Goal: Task Accomplishment & Management: Manage account settings

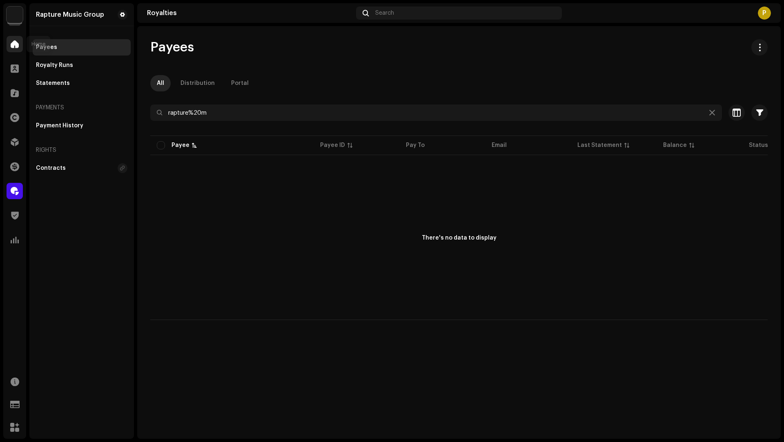
click at [16, 50] on div at bounding box center [15, 44] width 16 height 16
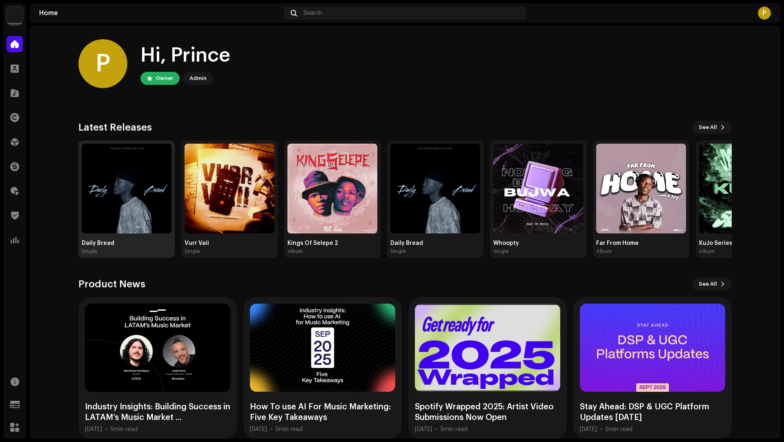
click at [137, 161] on img at bounding box center [127, 189] width 90 height 90
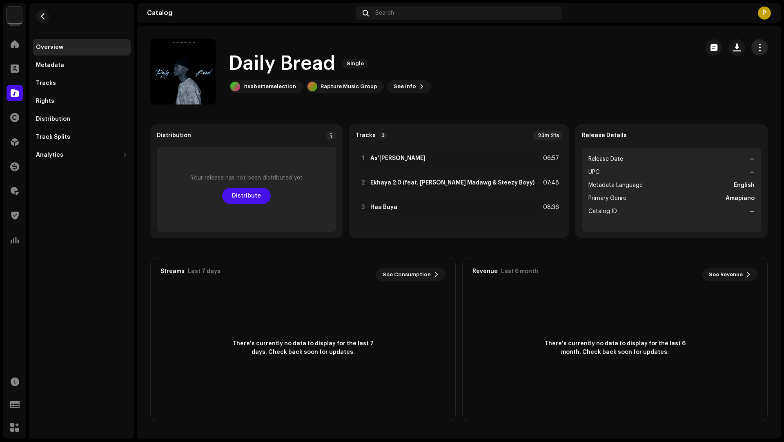
click at [755, 53] on button "button" at bounding box center [759, 47] width 16 height 16
click at [704, 85] on div "Edit" at bounding box center [723, 83] width 76 height 7
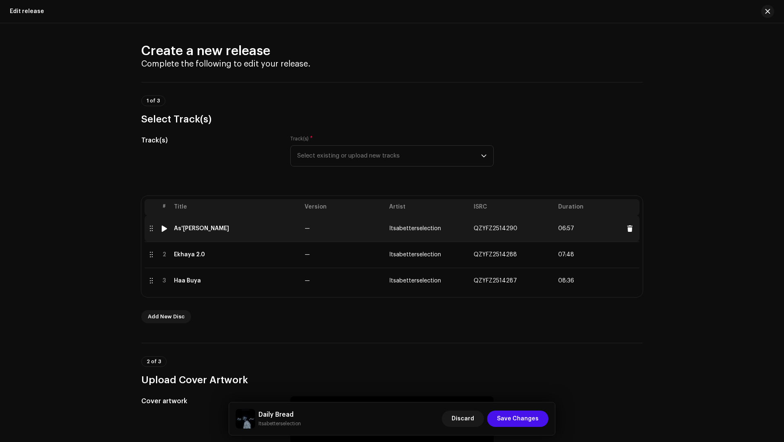
click at [276, 230] on div "As'[PERSON_NAME]" at bounding box center [236, 228] width 124 height 7
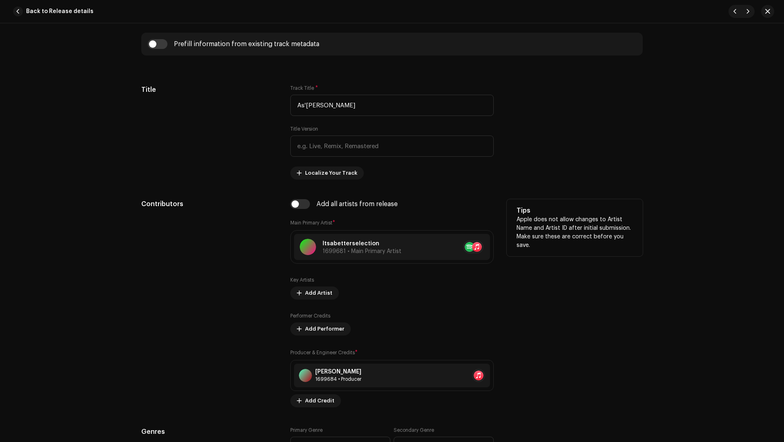
scroll to position [126, 0]
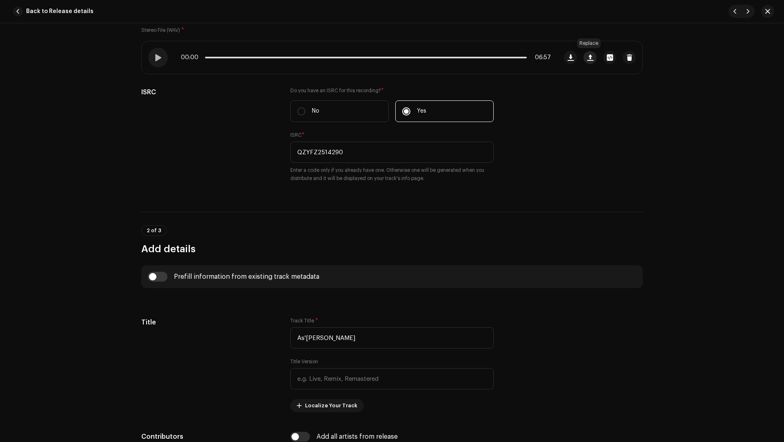
click at [587, 57] on span "button" at bounding box center [590, 57] width 6 height 7
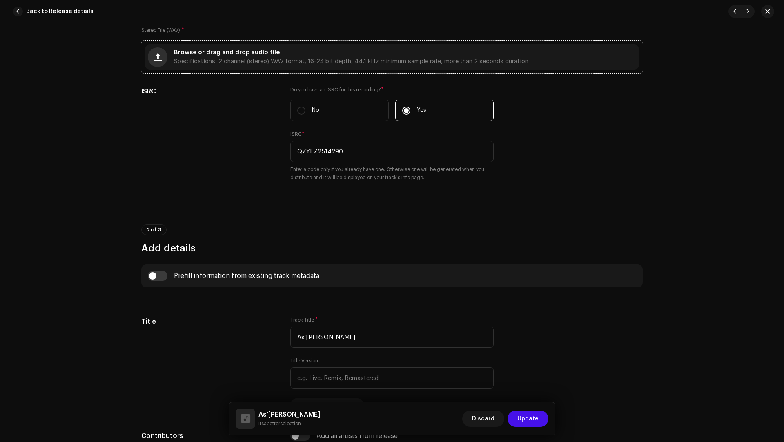
click at [163, 60] on button "button" at bounding box center [158, 57] width 20 height 20
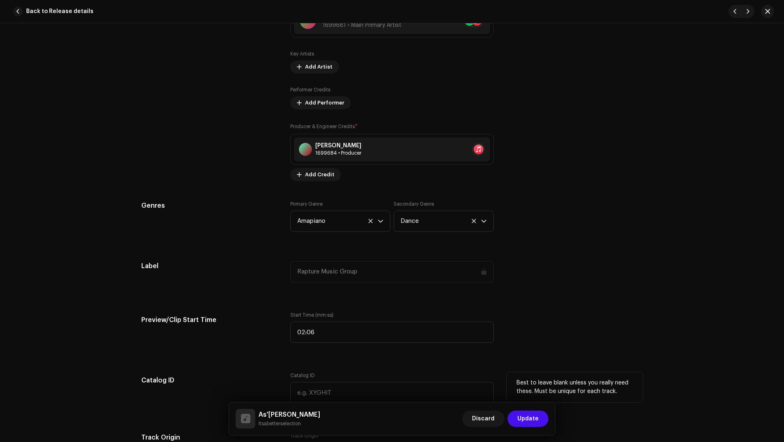
scroll to position [733, 0]
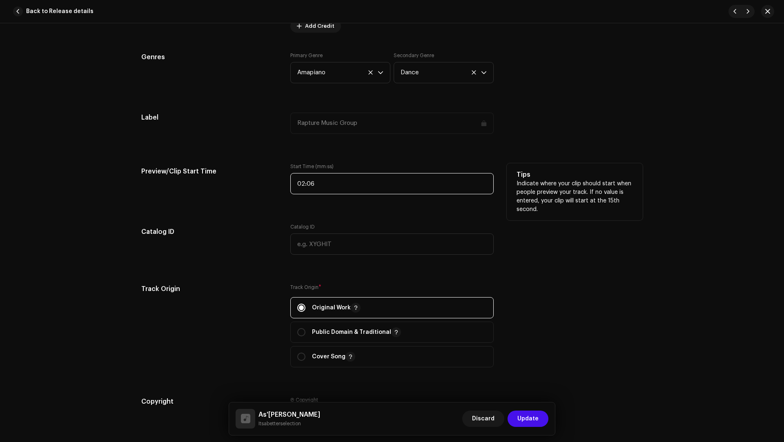
click at [323, 183] on input "02:06" at bounding box center [391, 183] width 203 height 21
type input "00:00"
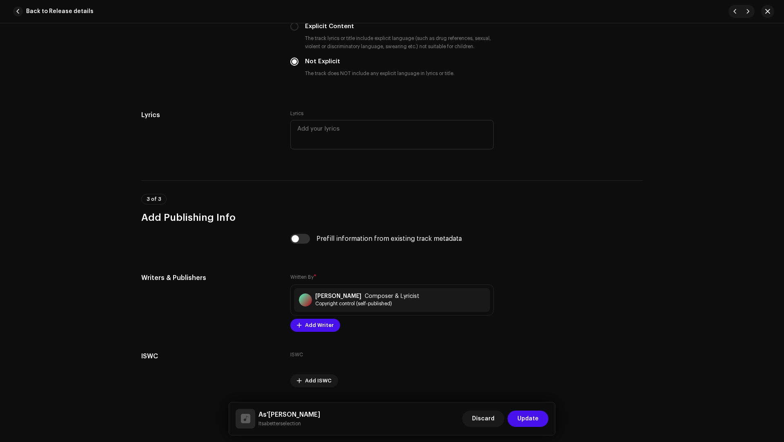
scroll to position [1464, 0]
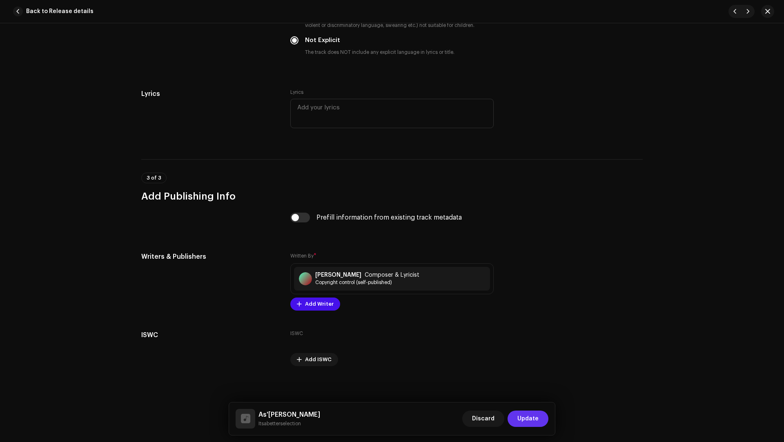
click at [527, 423] on span "Update" at bounding box center [527, 419] width 21 height 16
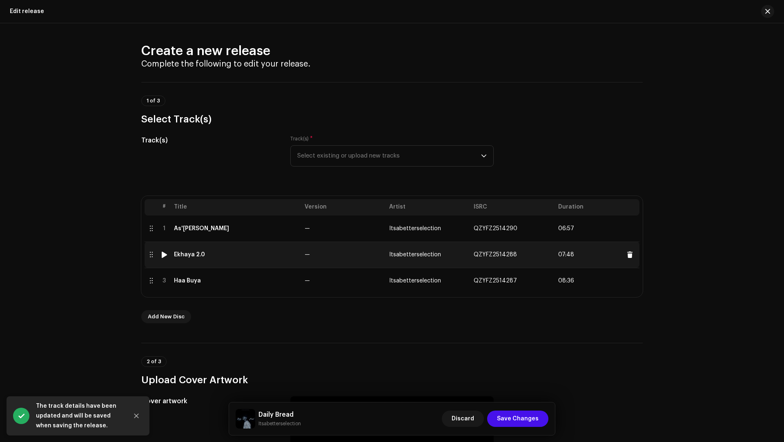
click at [255, 259] on td "Ekhaya 2.0" at bounding box center [236, 255] width 131 height 26
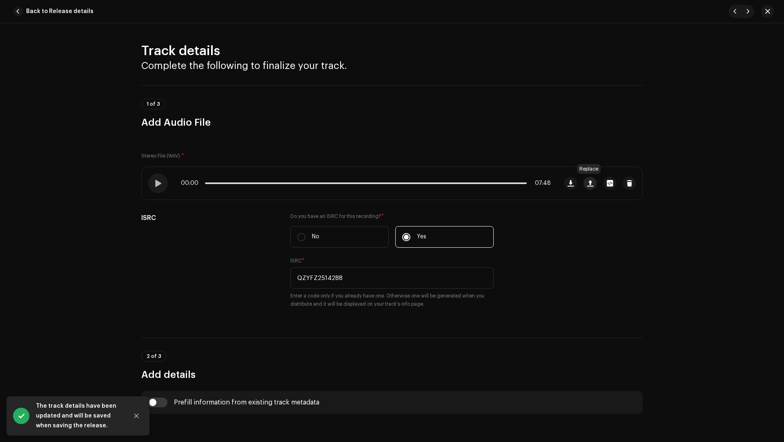
click at [591, 181] on span "button" at bounding box center [590, 183] width 6 height 7
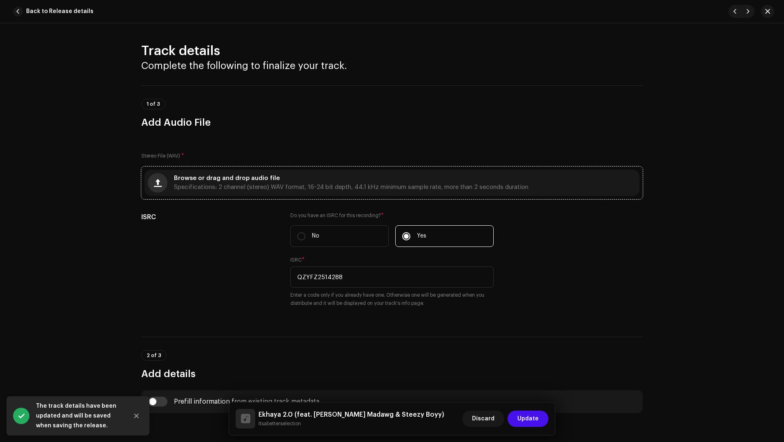
click at [160, 182] on span "button" at bounding box center [158, 183] width 8 height 7
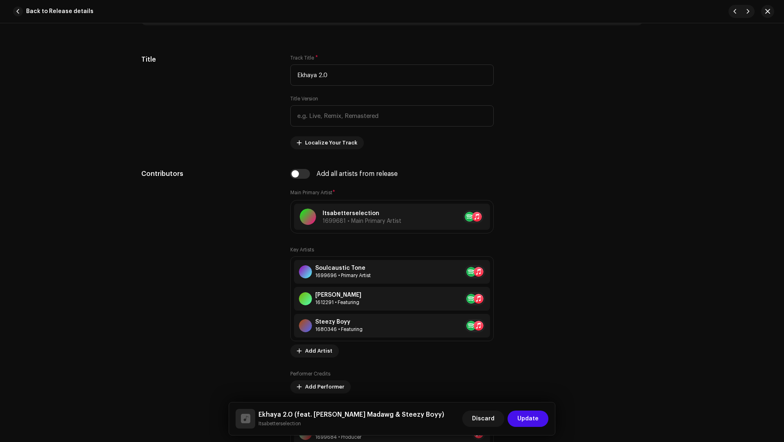
scroll to position [18, 0]
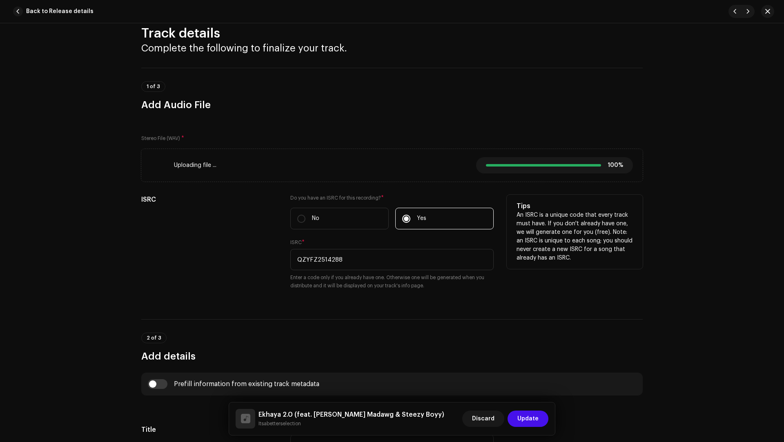
type input "00:00"
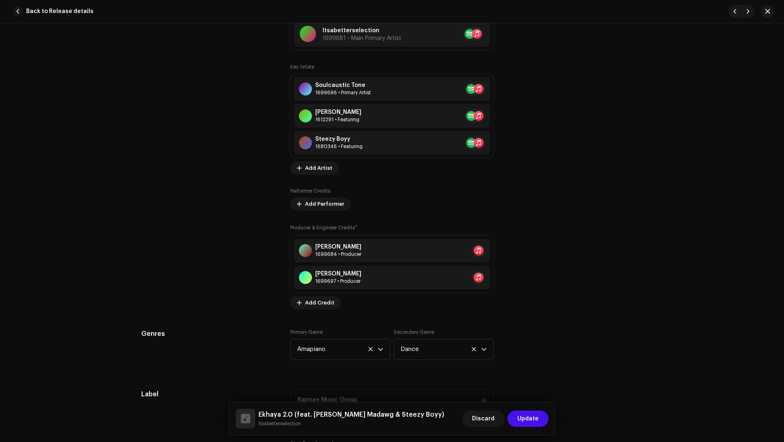
scroll to position [763, 0]
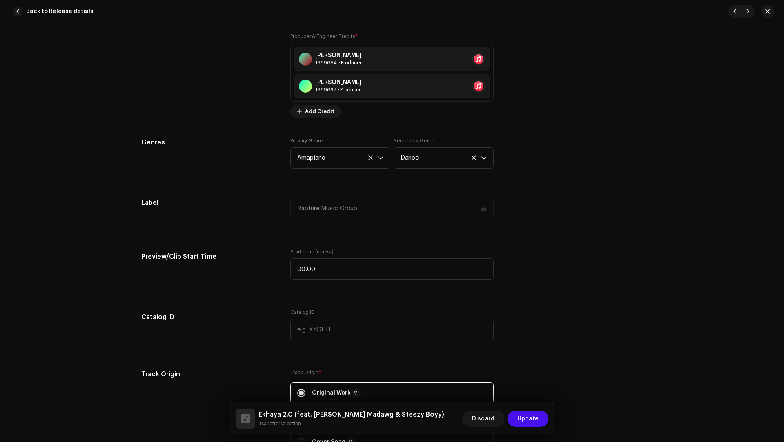
click at [533, 415] on span "Update" at bounding box center [527, 419] width 21 height 16
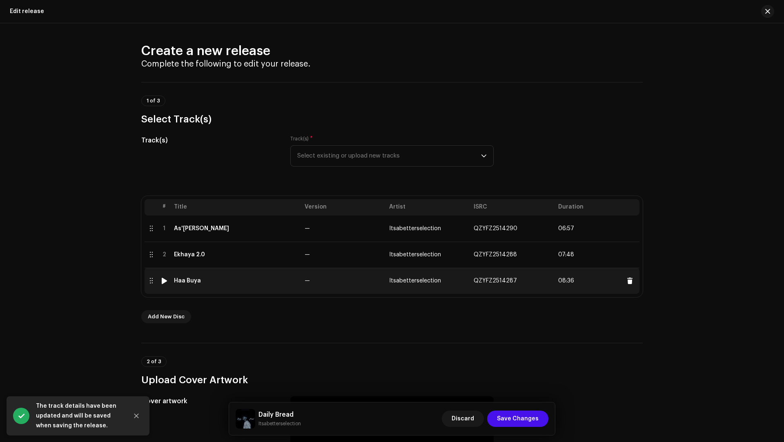
click at [292, 289] on td "Haa Buya" at bounding box center [236, 281] width 131 height 26
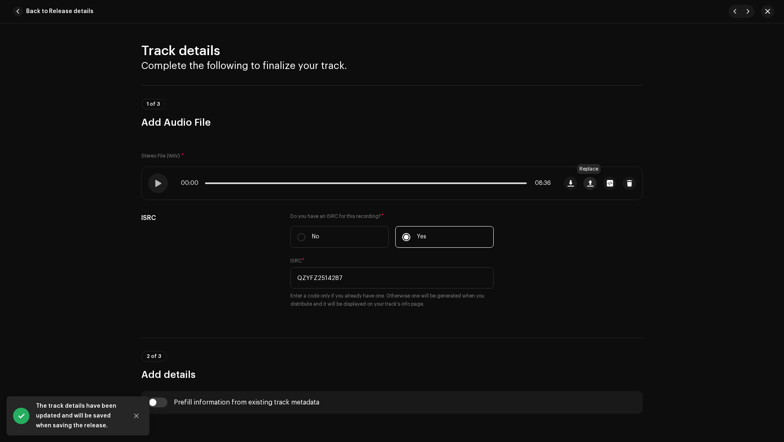
click at [589, 183] on span "button" at bounding box center [590, 183] width 6 height 7
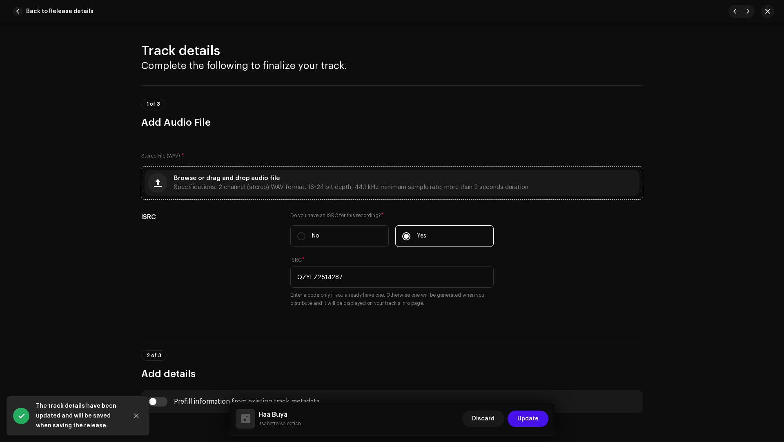
click at [186, 188] on span "Specifications: 2 channel (stereo) WAV format, 16-24 bit depth, 44.1 kHz minimu…" at bounding box center [351, 188] width 354 height 6
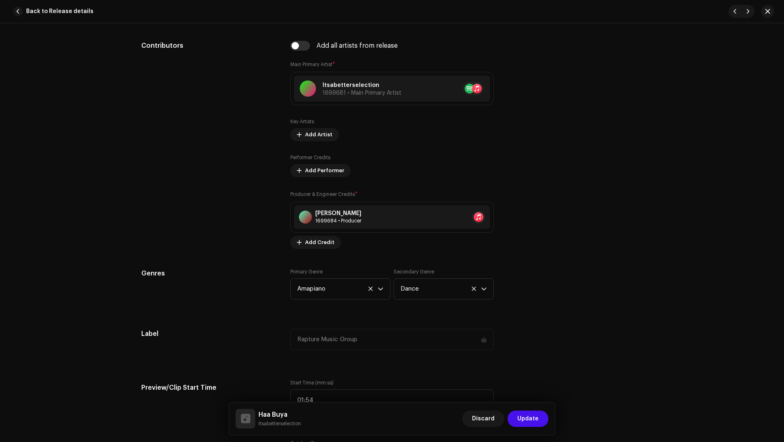
scroll to position [745, 0]
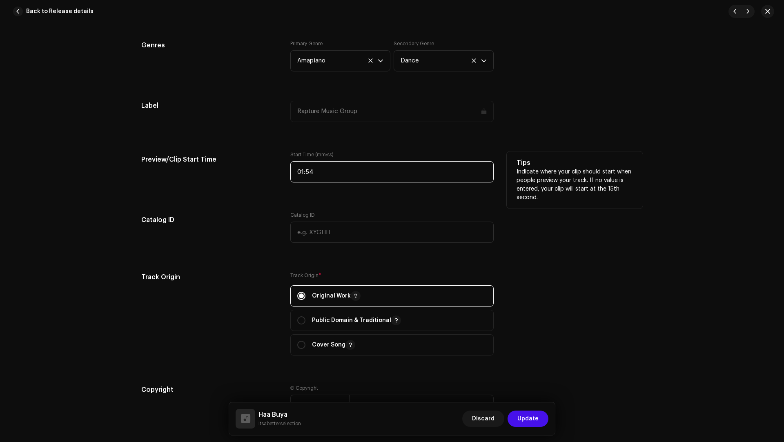
click at [339, 180] on input "01:54" at bounding box center [391, 171] width 203 height 21
type input "00:00"
click at [531, 415] on span "Update" at bounding box center [527, 419] width 21 height 16
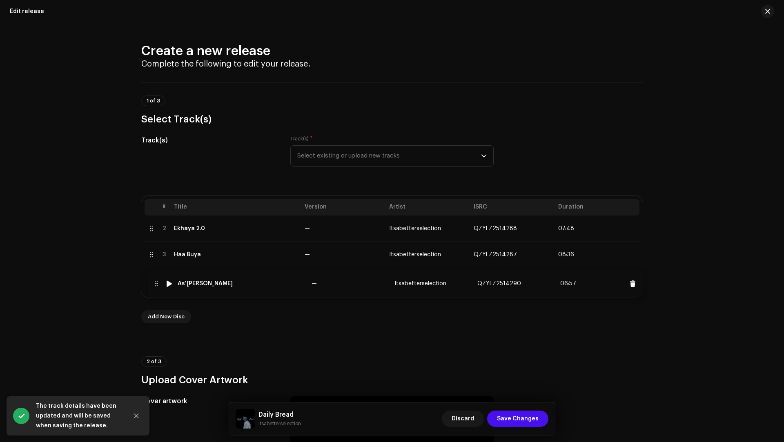
drag, startPoint x: 147, startPoint y: 231, endPoint x: 152, endPoint y: 288, distance: 57.0
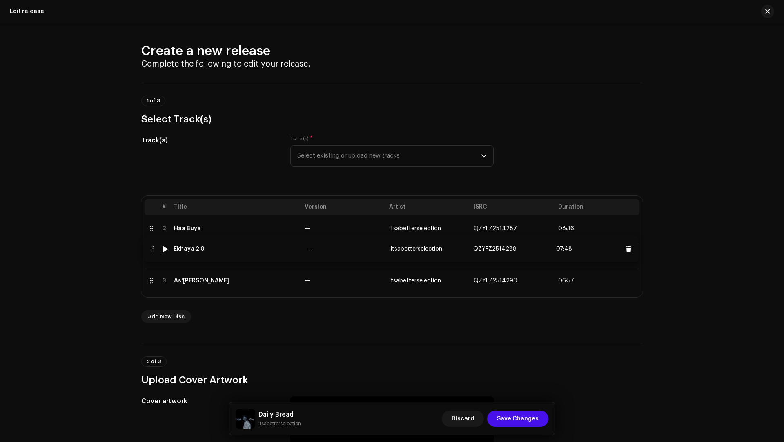
drag, startPoint x: 153, startPoint y: 230, endPoint x: 154, endPoint y: 252, distance: 21.7
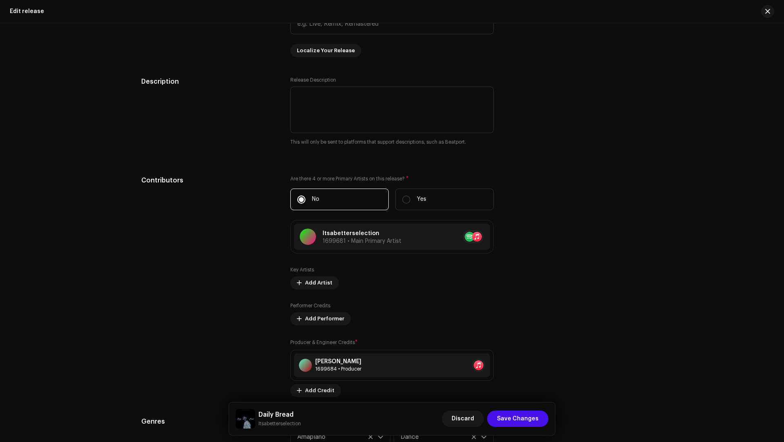
scroll to position [1347, 0]
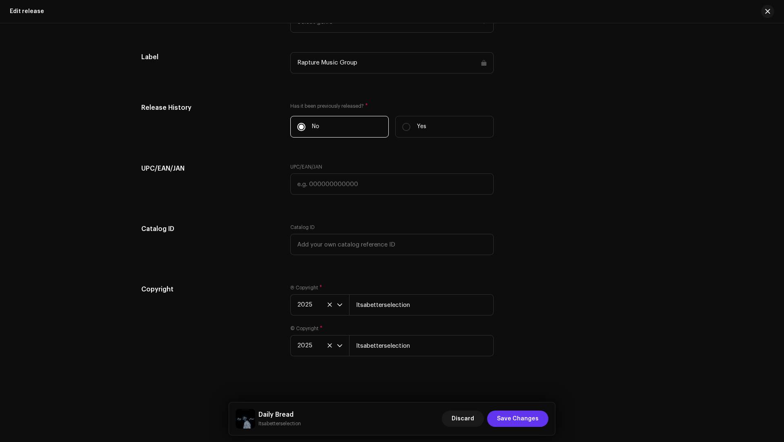
click at [528, 413] on span "Save Changes" at bounding box center [518, 419] width 42 height 16
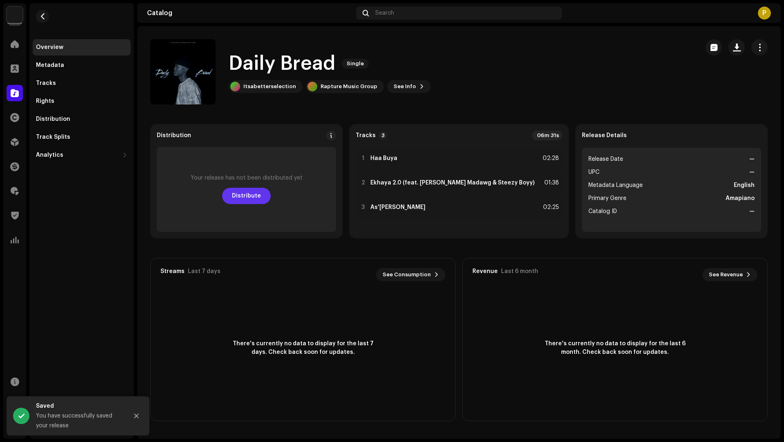
click at [255, 194] on span "Distribute" at bounding box center [246, 196] width 29 height 16
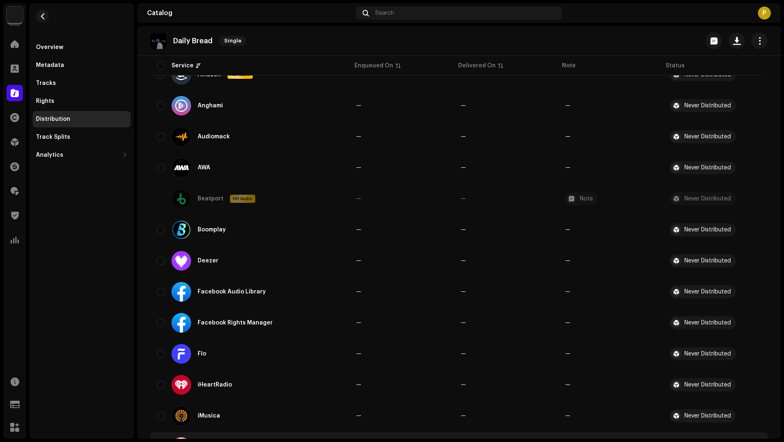
scroll to position [211, 0]
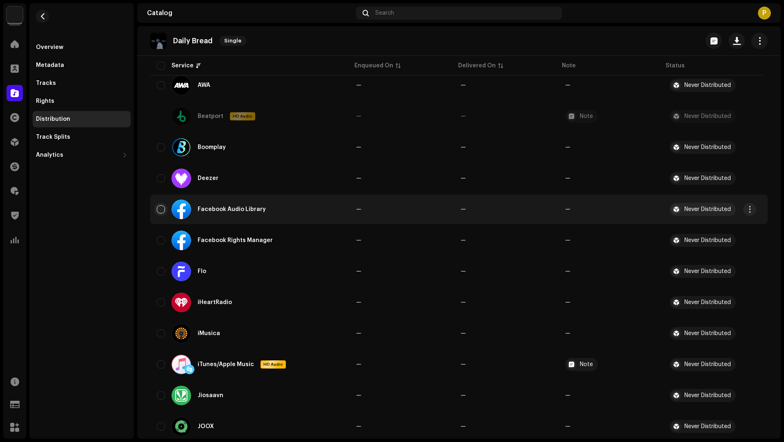
click at [158, 209] on input "checkbox" at bounding box center [161, 209] width 8 height 8
checkbox input "true"
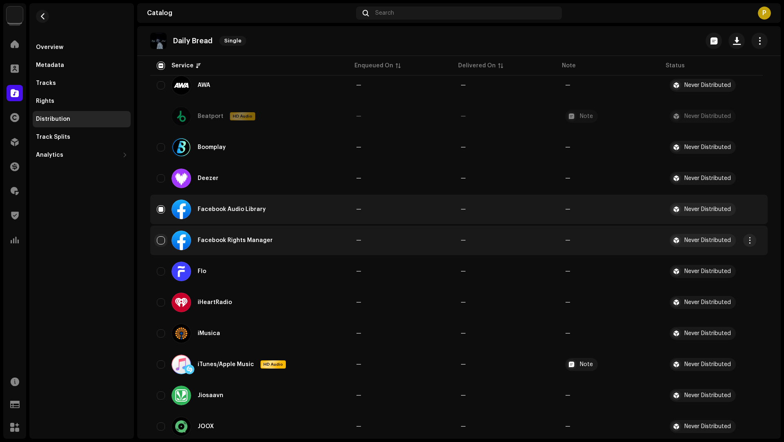
click at [159, 240] on input "Row Unselected" at bounding box center [161, 240] width 8 height 8
checkbox input "true"
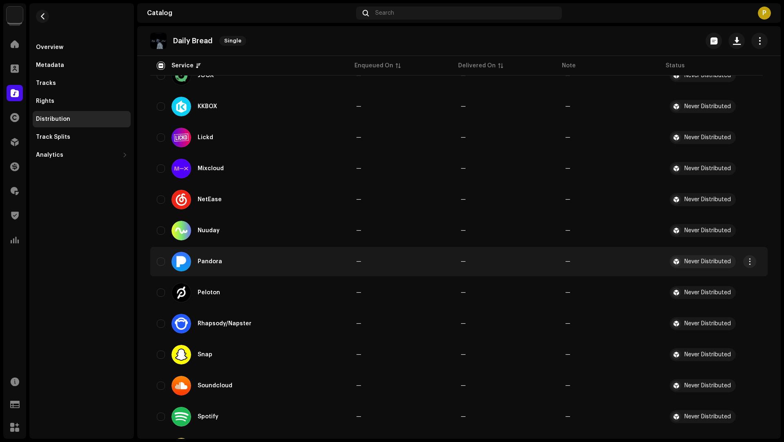
scroll to position [577, 0]
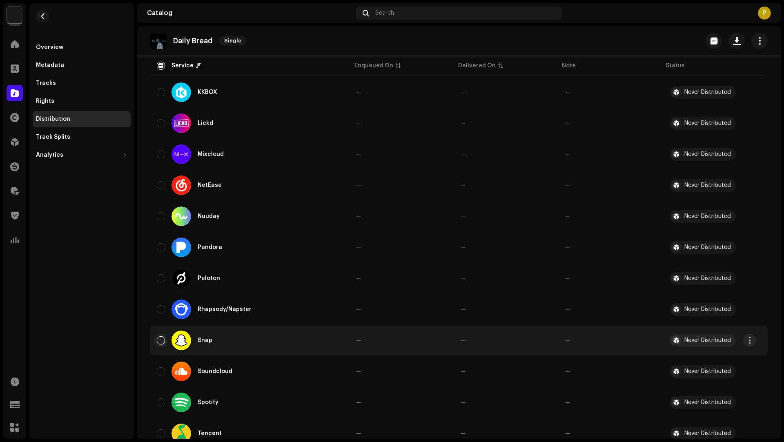
click at [161, 342] on input "Row Unselected" at bounding box center [161, 341] width 8 height 8
checkbox input "true"
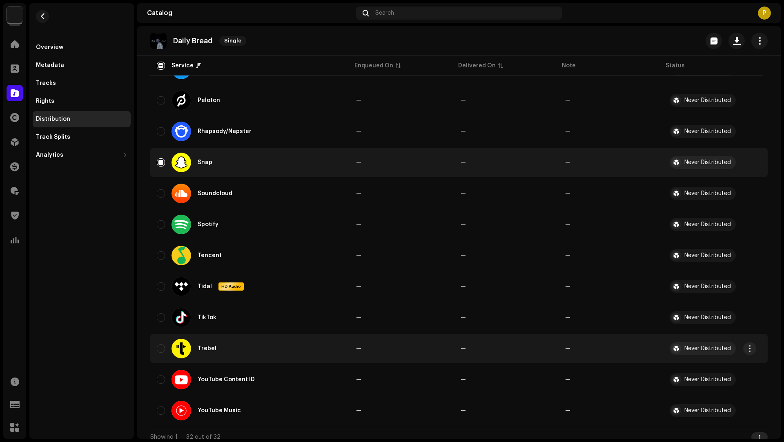
scroll to position [762, 0]
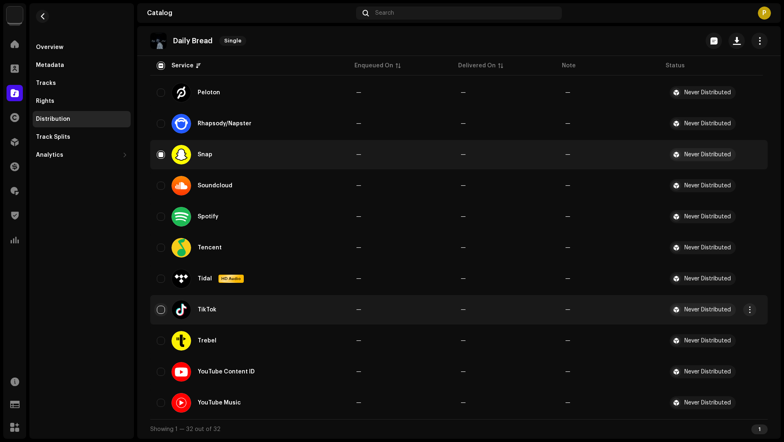
click at [163, 311] on input "Row Unselected" at bounding box center [161, 310] width 8 height 8
checkbox input "true"
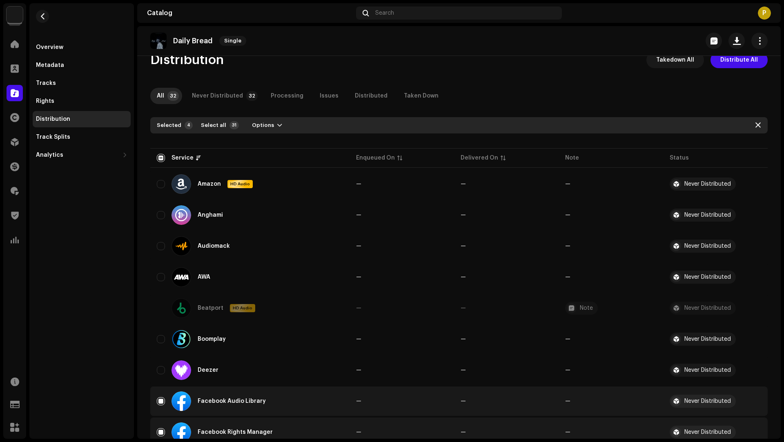
scroll to position [0, 0]
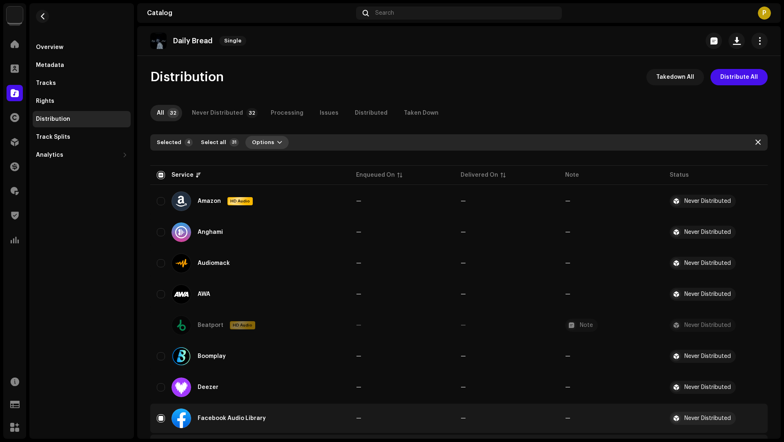
click at [254, 146] on span "Options" at bounding box center [263, 142] width 22 height 16
click at [263, 160] on span "Distribute" at bounding box center [262, 161] width 29 height 7
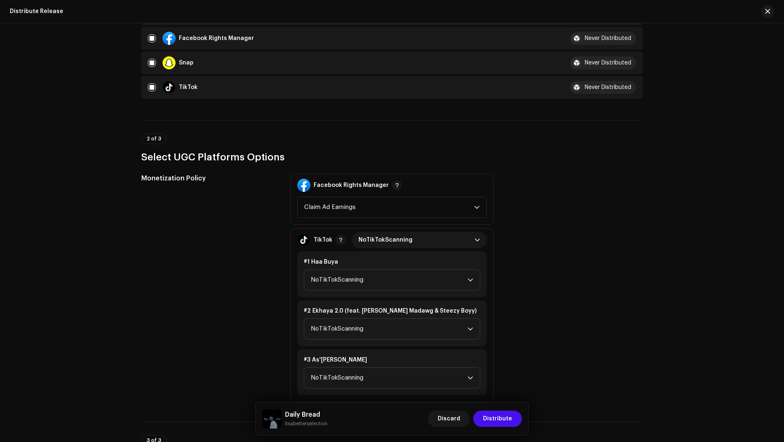
scroll to position [219, 0]
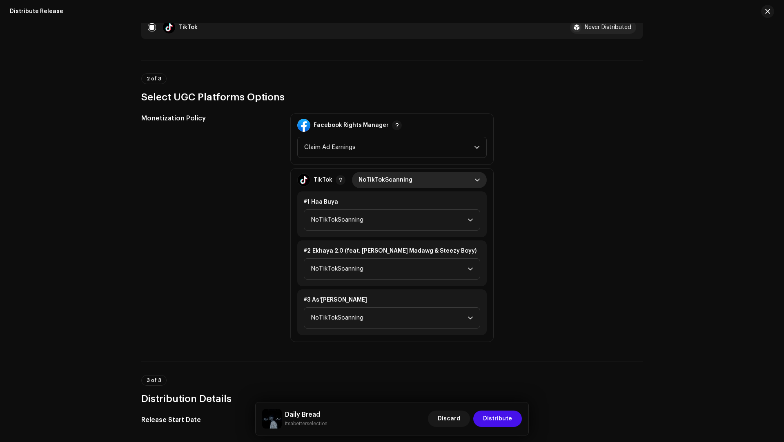
click at [377, 178] on span "NoTikTokScanning" at bounding box center [417, 180] width 116 height 16
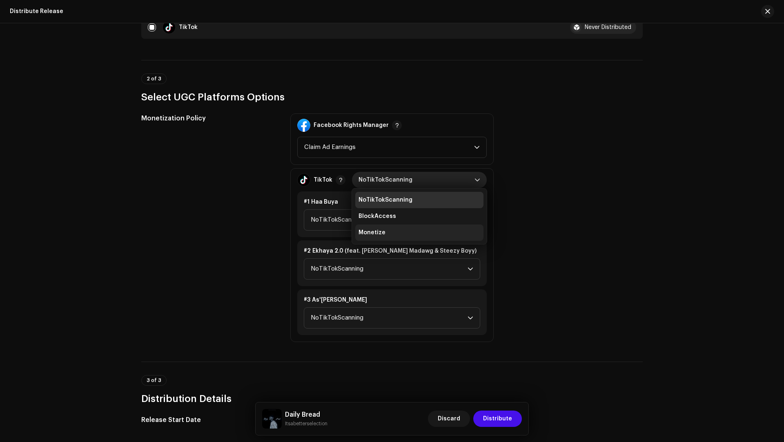
click at [379, 226] on li "Monetize" at bounding box center [419, 233] width 128 height 16
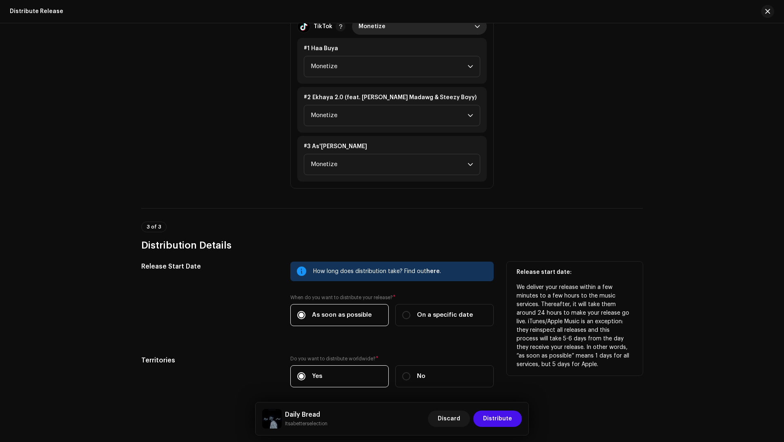
scroll to position [404, 0]
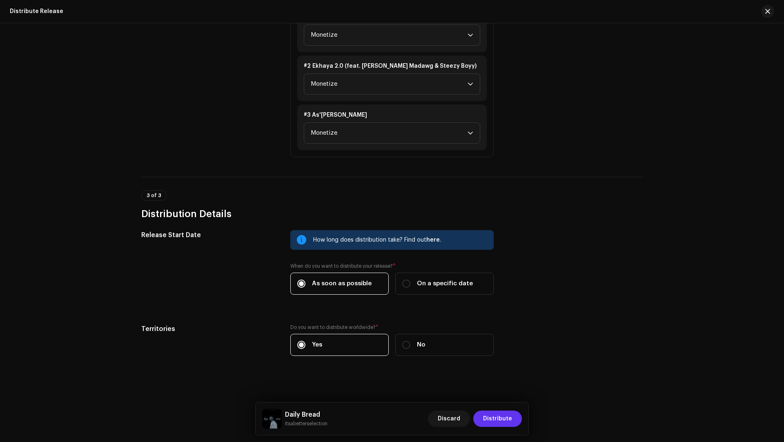
click at [501, 416] on span "Distribute" at bounding box center [497, 419] width 29 height 16
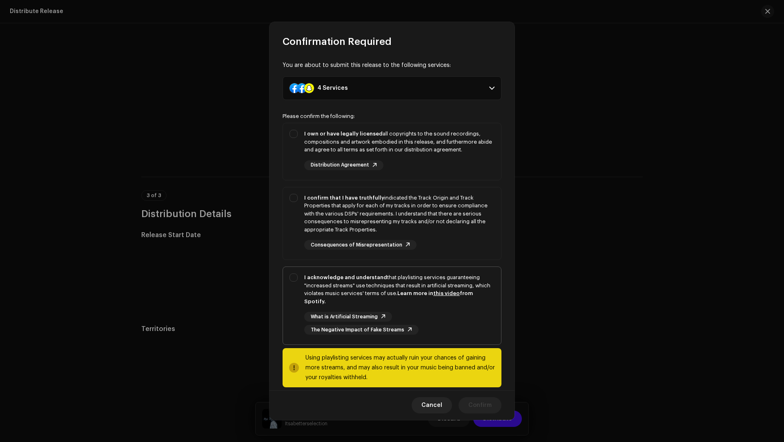
click at [381, 298] on div "I acknowledge and understand that playlisting services guaranteeing "increased …" at bounding box center [399, 290] width 190 height 32
checkbox input "true"
click at [451, 226] on div "I confirm that I have truthfully indicated the Track Origin and Track Propertie…" at bounding box center [399, 214] width 190 height 40
checkbox input "true"
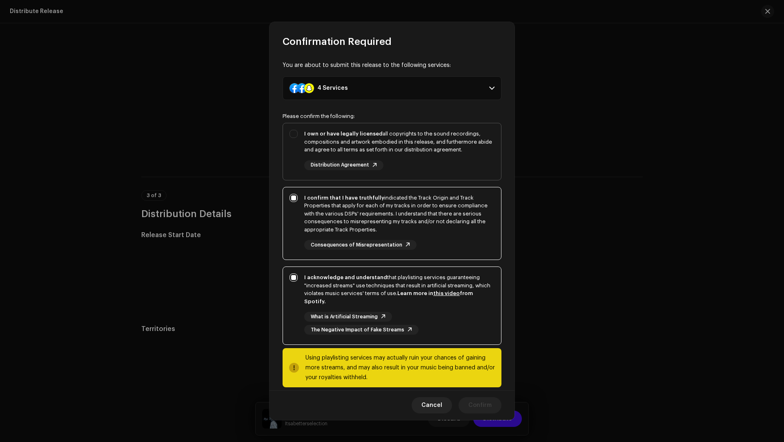
click at [430, 159] on div "I own or have legally licensed all copyrights to the sound recordings, composit…" at bounding box center [399, 150] width 190 height 40
checkbox input "true"
click at [475, 401] on span "Confirm" at bounding box center [479, 405] width 23 height 16
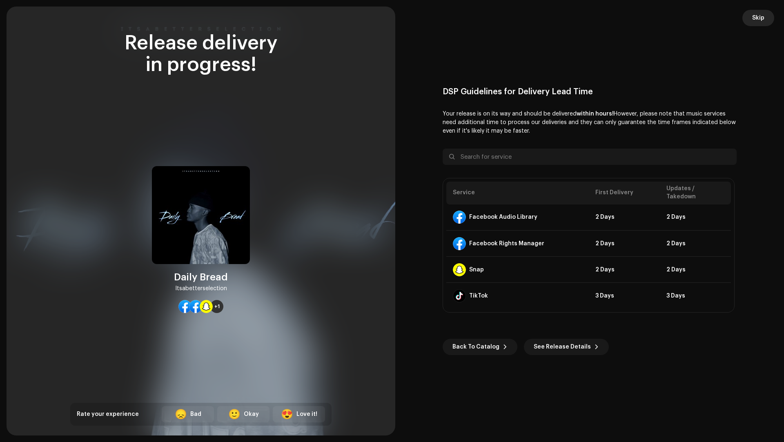
click at [765, 18] on button "Skip" at bounding box center [758, 18] width 32 height 16
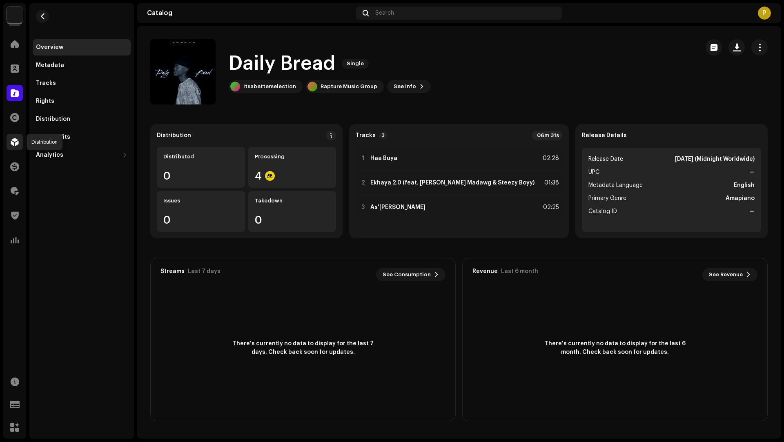
click at [18, 147] on div at bounding box center [15, 142] width 16 height 16
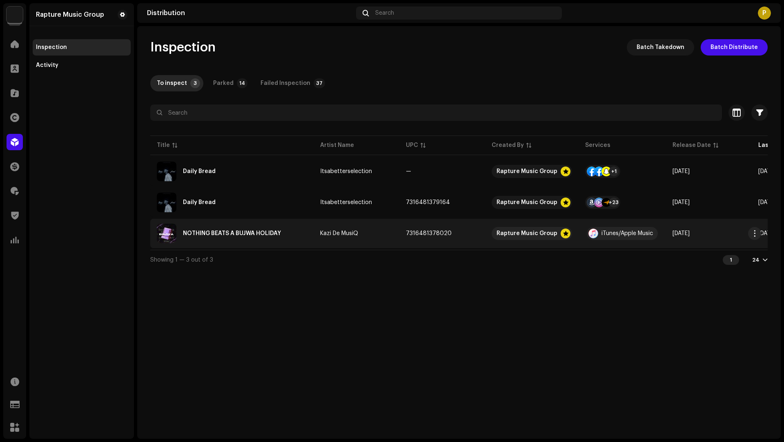
click at [295, 235] on div "NOTHING BEATS A BUJWA HOLIDAY" at bounding box center [232, 234] width 150 height 20
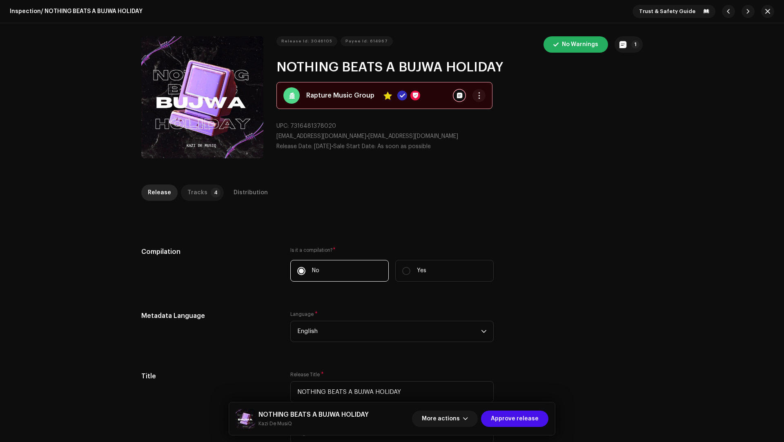
click at [206, 196] on p-tab "Tracks 4" at bounding box center [202, 193] width 43 height 16
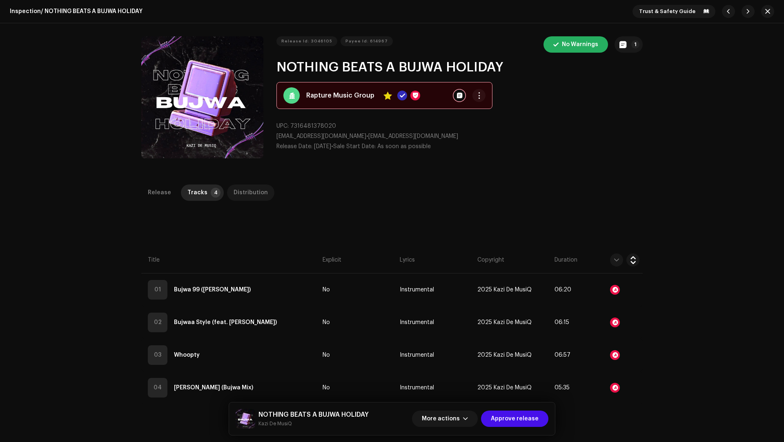
click at [245, 196] on div "Distribution" at bounding box center [251, 193] width 34 height 16
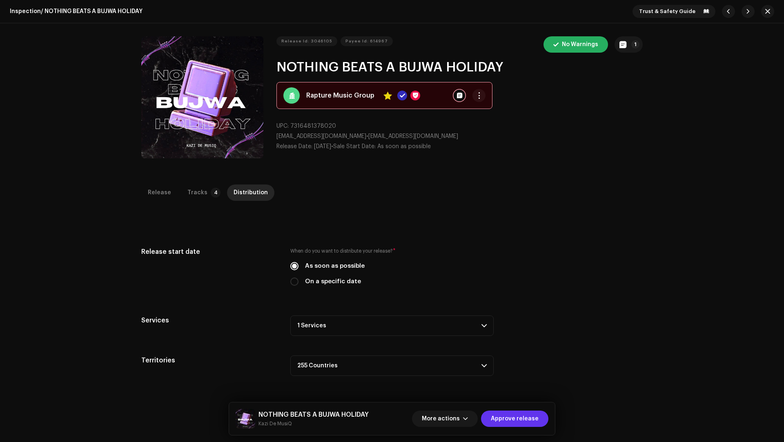
click at [503, 415] on span "Approve release" at bounding box center [515, 419] width 48 height 16
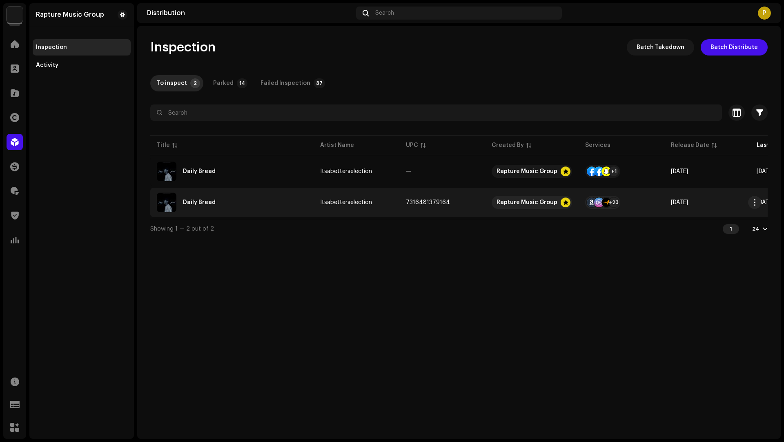
click at [275, 205] on div "Daily Bread" at bounding box center [232, 203] width 150 height 20
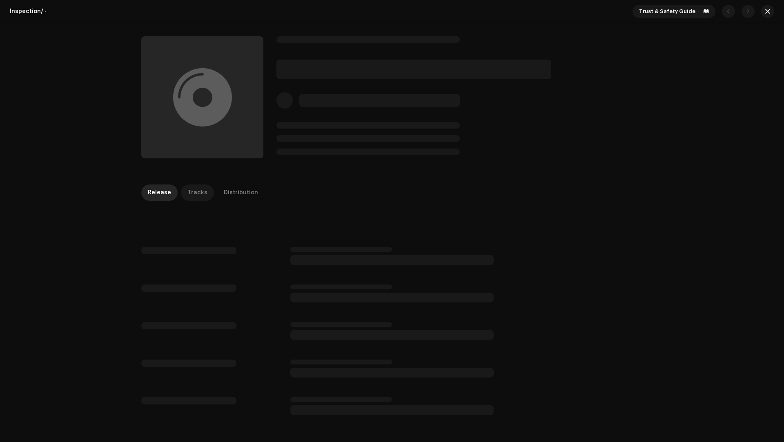
click at [196, 195] on div "Tracks" at bounding box center [197, 193] width 20 height 16
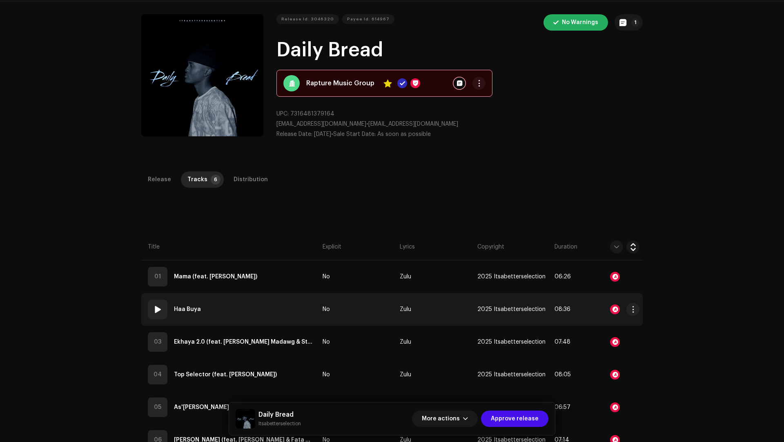
scroll to position [78, 0]
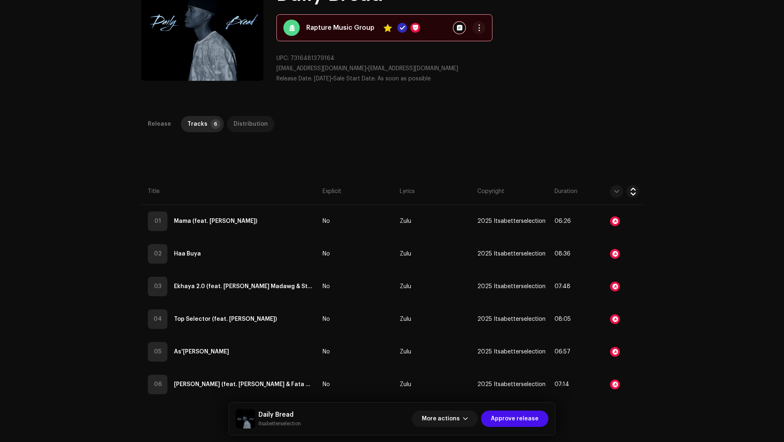
click at [241, 122] on div "Distribution" at bounding box center [251, 124] width 34 height 16
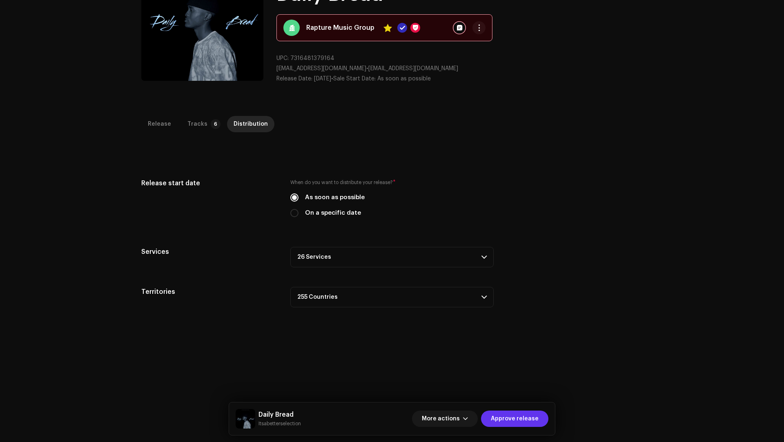
click at [516, 420] on span "Approve release" at bounding box center [515, 419] width 48 height 16
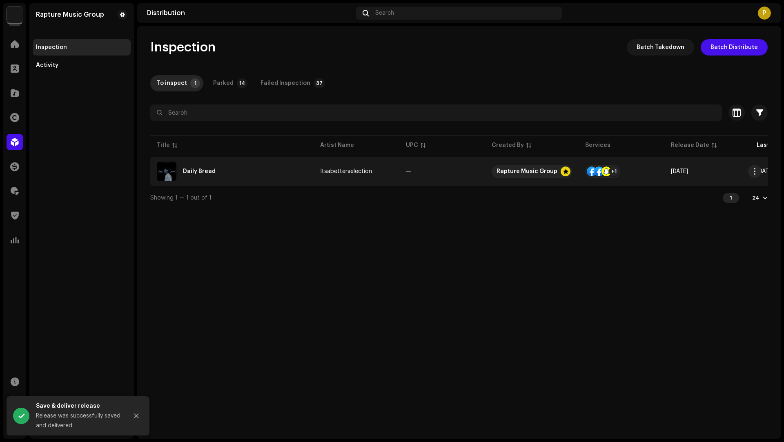
click at [242, 176] on div "Daily Bread" at bounding box center [232, 172] width 150 height 20
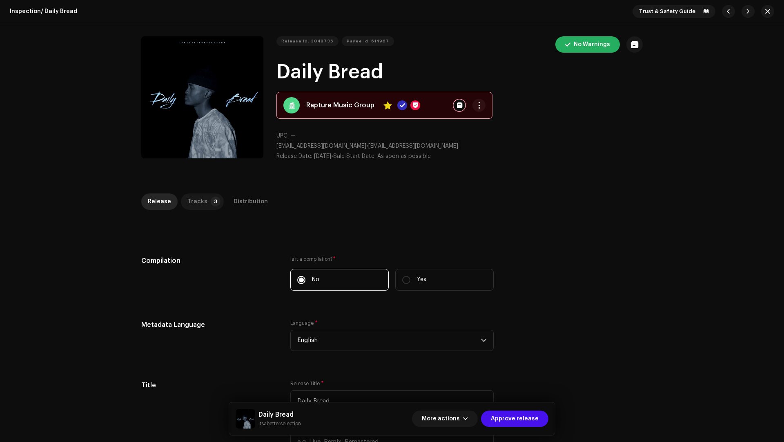
click at [203, 198] on p-tab "Tracks 3" at bounding box center [202, 202] width 43 height 16
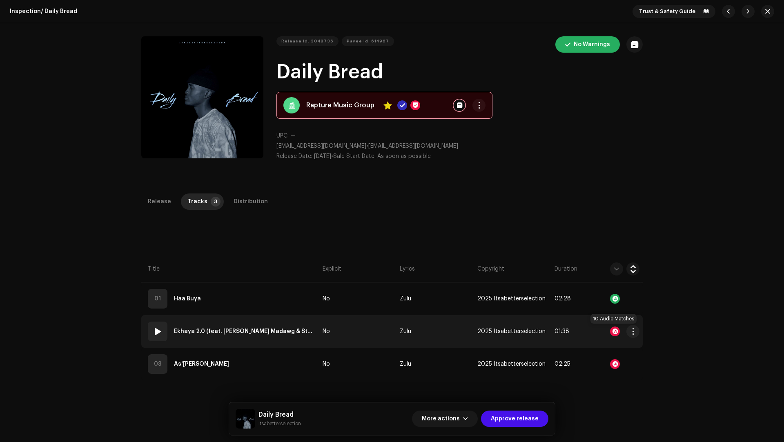
click at [613, 330] on div at bounding box center [615, 332] width 10 height 10
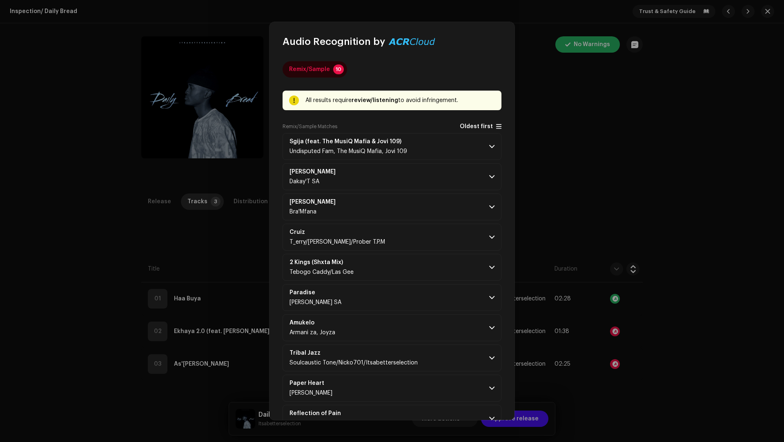
click at [473, 126] on span "Oldest first" at bounding box center [476, 127] width 33 height 6
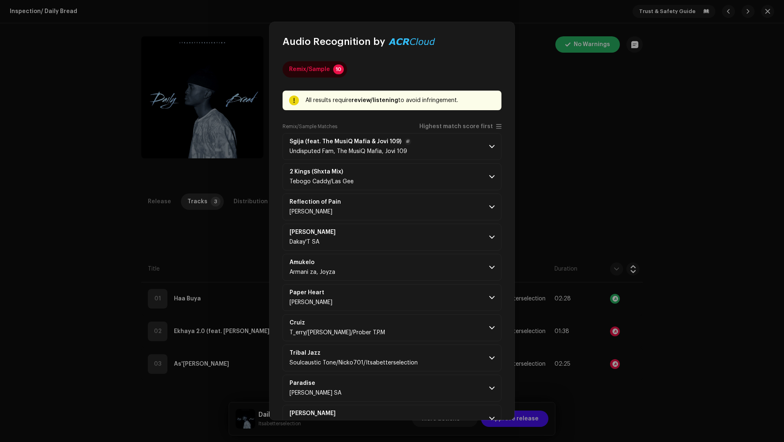
click at [460, 141] on p-accordion-header "Sgija (feat. The MusiQ Mafia & [PERSON_NAME] 109) Undisputed Fam, The MusiQ Maf…" at bounding box center [392, 146] width 219 height 27
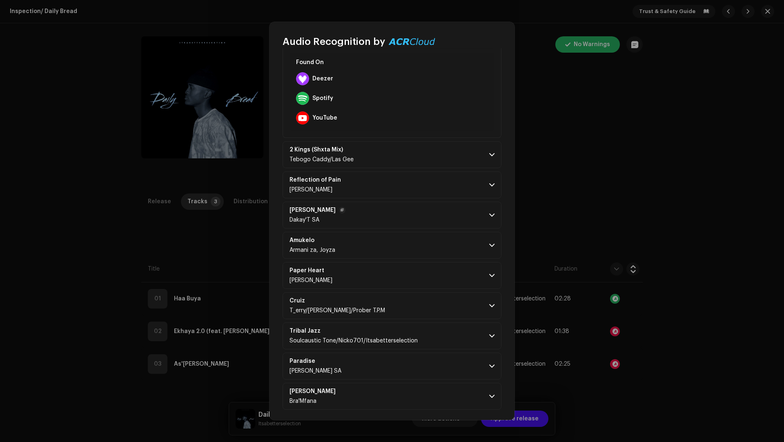
click at [431, 205] on p-accordion-header "[PERSON_NAME] Touch [PERSON_NAME]'T SA" at bounding box center [392, 215] width 219 height 27
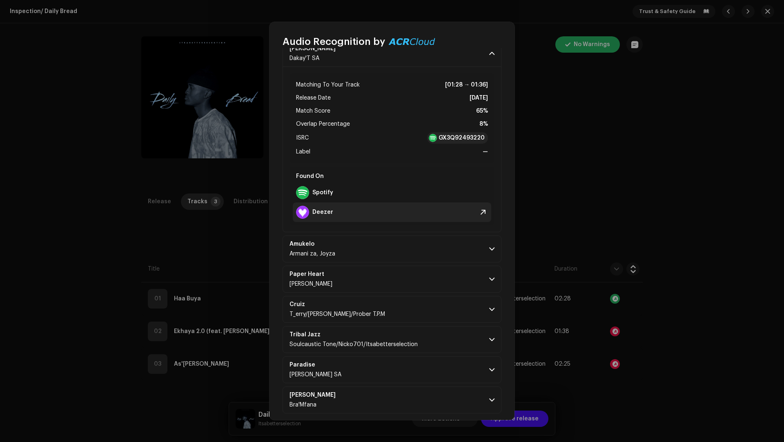
scroll to position [372, 0]
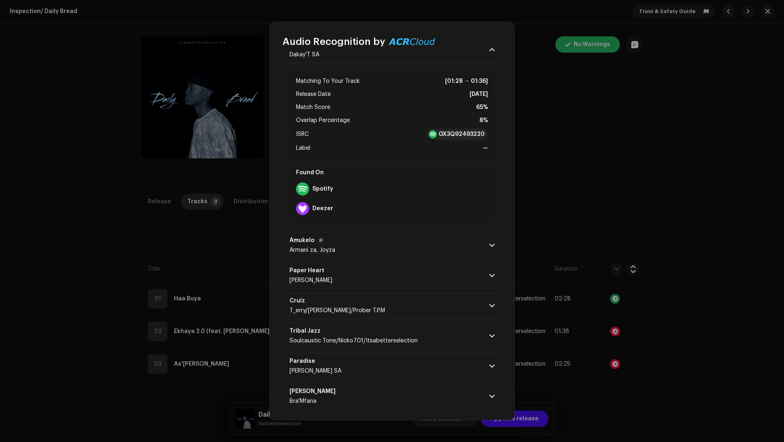
click at [415, 257] on p-accordion-header "[PERSON_NAME] za, Joyza" at bounding box center [392, 245] width 219 height 27
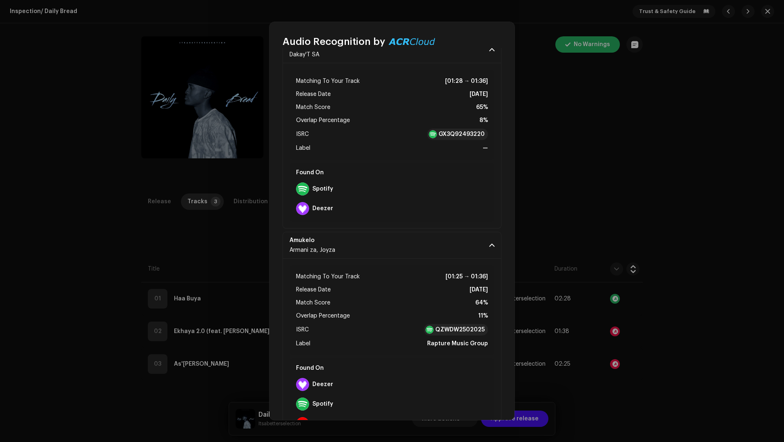
scroll to position [557, 0]
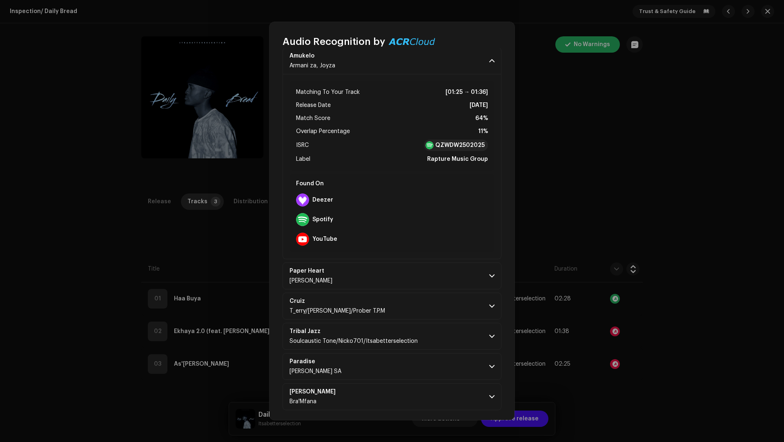
click at [426, 368] on p-accordion-header "Paradise [PERSON_NAME] SA" at bounding box center [392, 366] width 219 height 27
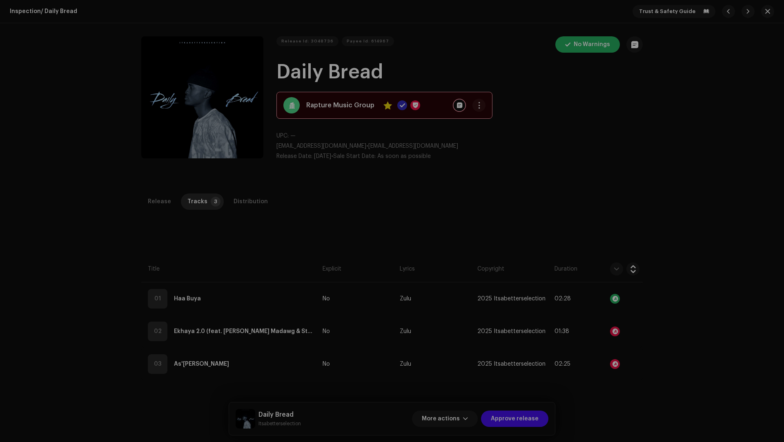
click at [635, 353] on div "Audio Recognition by Remix/Sample 10 All results require review/listening to av…" at bounding box center [392, 221] width 784 height 442
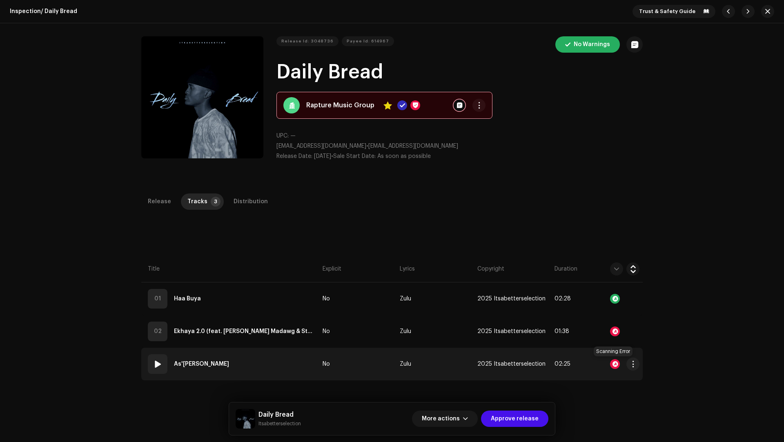
click at [613, 365] on div at bounding box center [615, 364] width 10 height 10
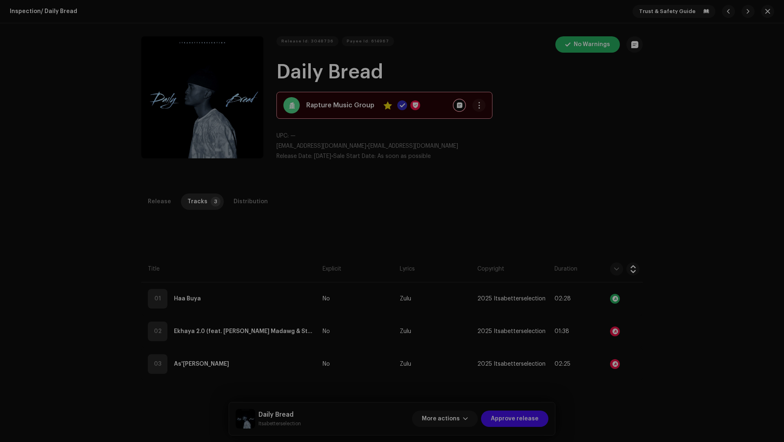
click at [667, 321] on div "Audio Recognition by AcrCloud is still processing the audio file. Scheduling a …" at bounding box center [392, 221] width 784 height 442
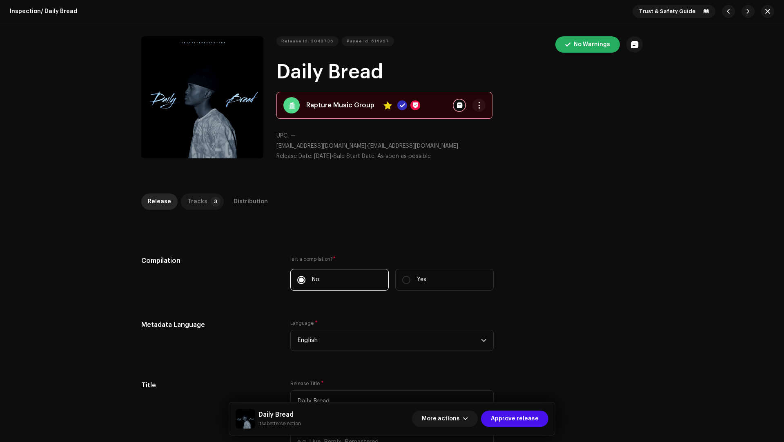
click at [204, 200] on p-tab "Tracks 3" at bounding box center [202, 202] width 43 height 16
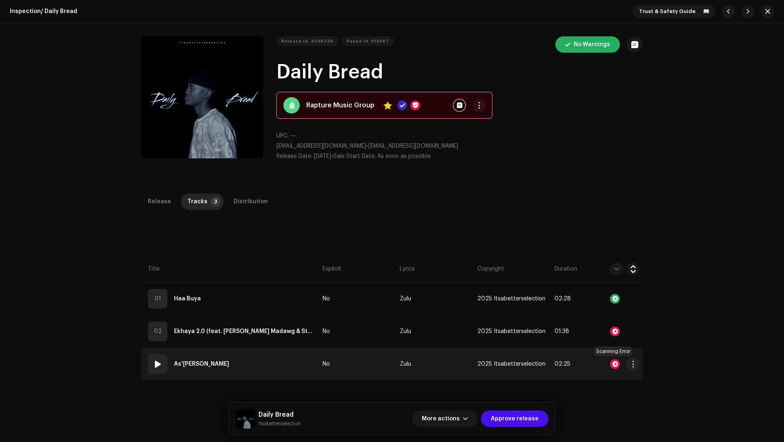
click at [613, 362] on div at bounding box center [615, 364] width 10 height 10
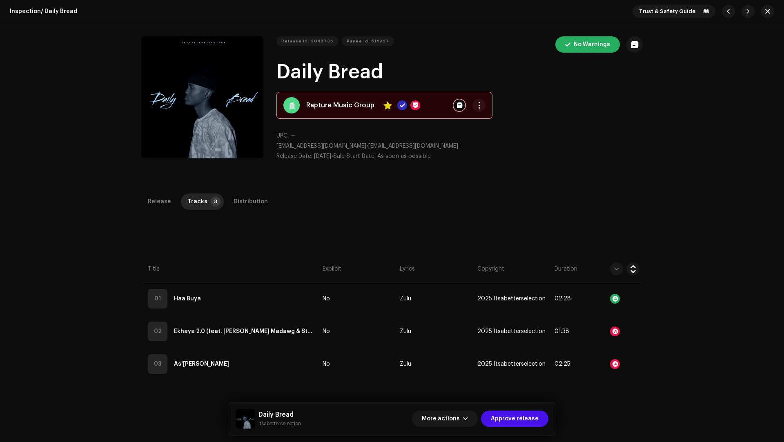
click at [664, 285] on div "Audio Recognition by AcrCloud is still processing the audio file. Scheduling a …" at bounding box center [392, 221] width 784 height 442
click at [768, 11] on button "button" at bounding box center [767, 11] width 13 height 13
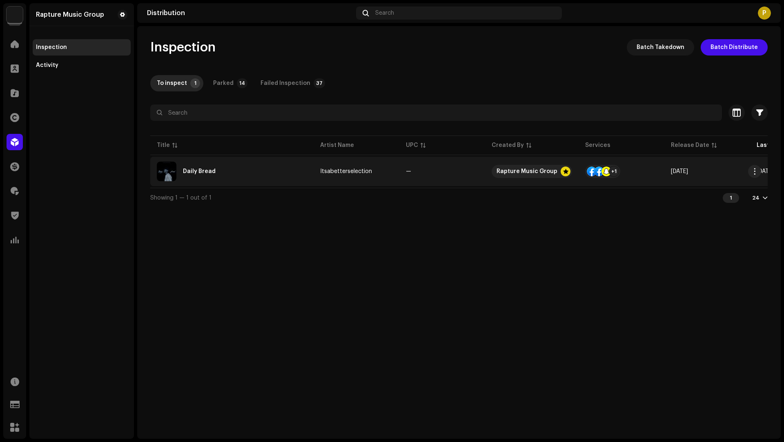
click at [257, 169] on div "Daily Bread" at bounding box center [232, 172] width 150 height 20
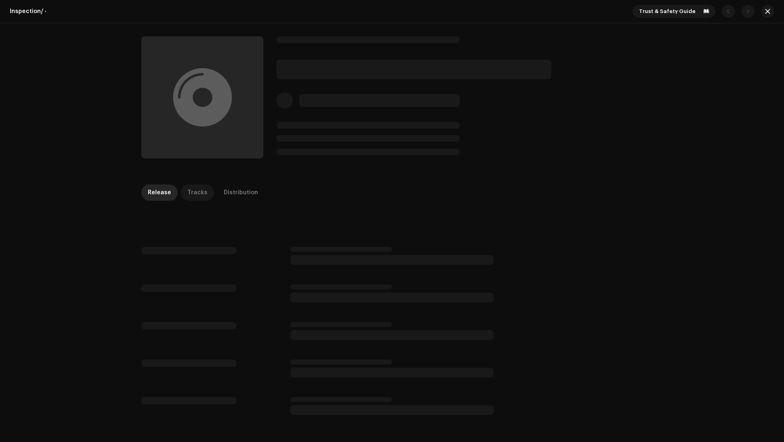
click at [200, 192] on div "Tracks" at bounding box center [197, 193] width 20 height 16
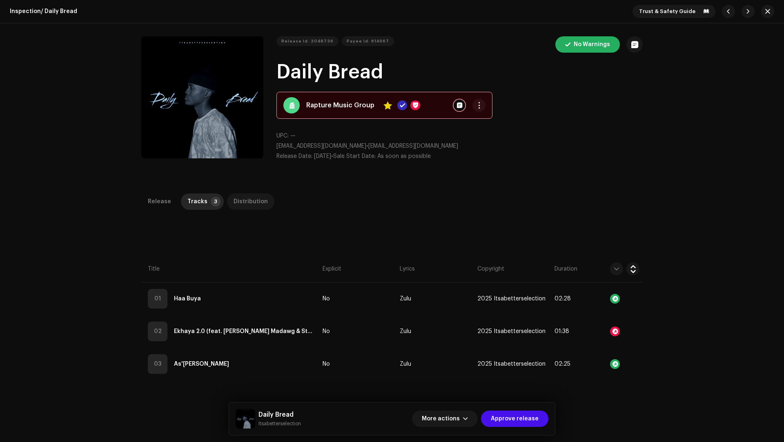
click at [243, 207] on div "Distribution" at bounding box center [251, 202] width 34 height 16
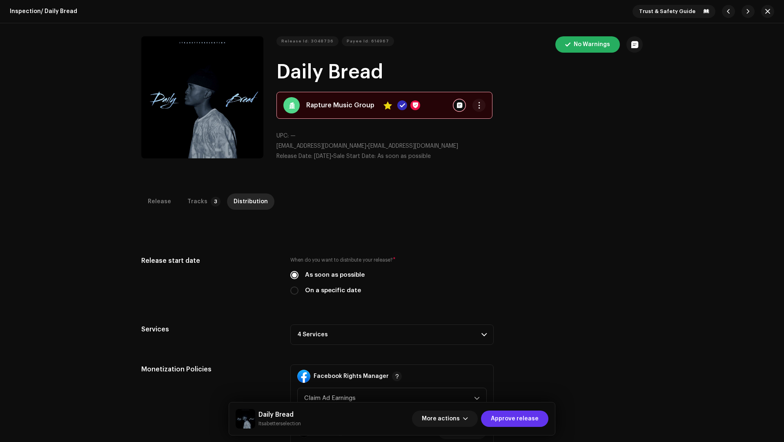
click at [522, 412] on span "Approve release" at bounding box center [515, 419] width 48 height 16
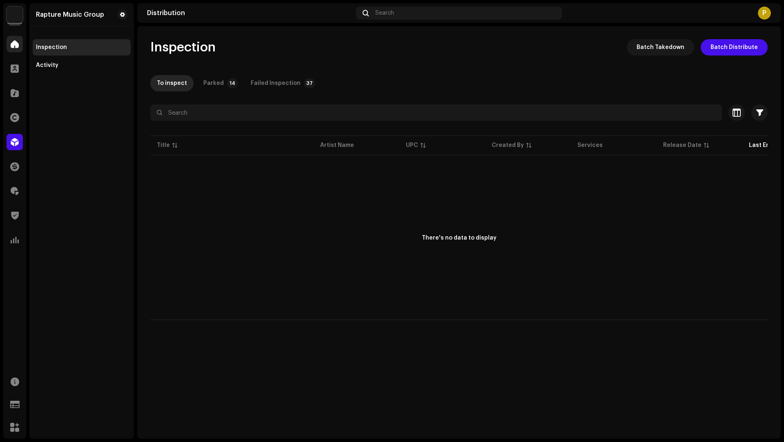
click at [22, 38] on div at bounding box center [15, 44] width 16 height 16
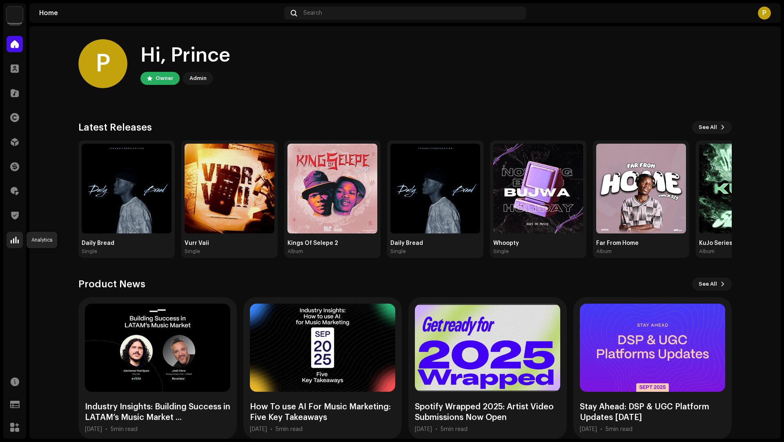
click at [15, 239] on span at bounding box center [15, 240] width 8 height 7
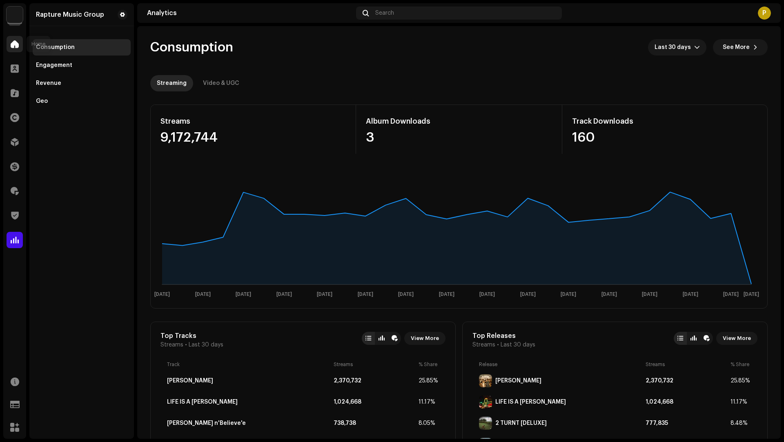
click at [19, 40] on div at bounding box center [15, 44] width 16 height 16
